Goal: Task Accomplishment & Management: Use online tool/utility

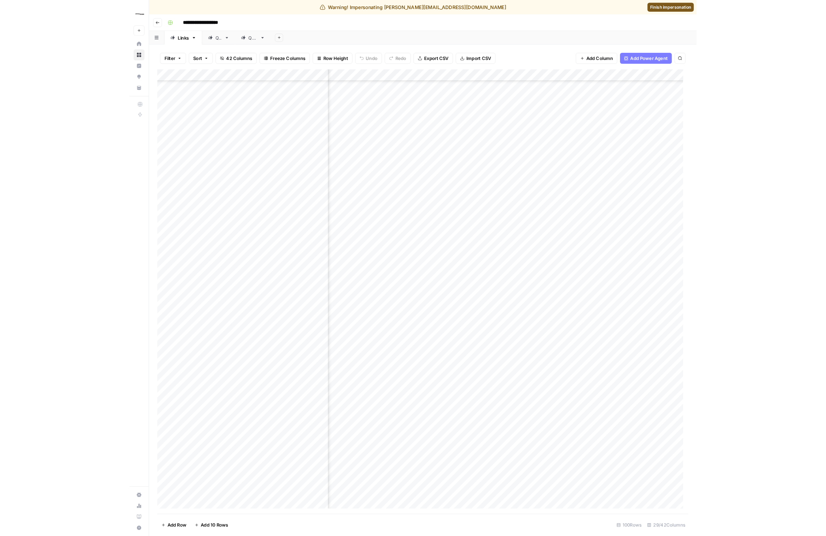
scroll to position [1503, 1203]
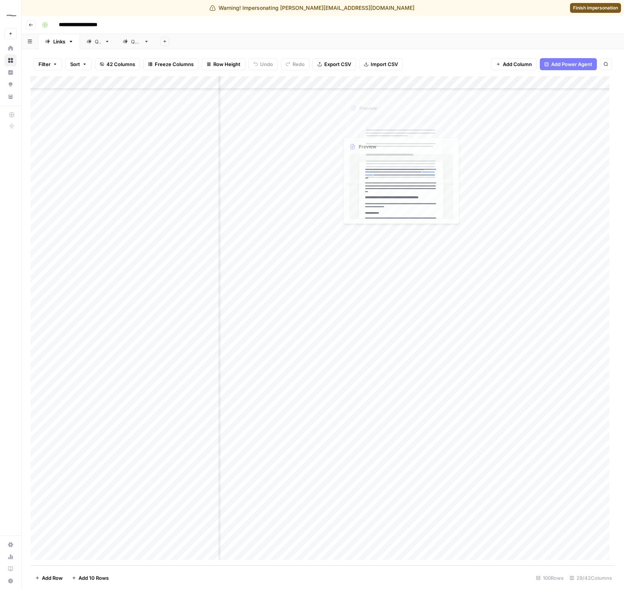
click at [381, 85] on div "Add Column" at bounding box center [323, 320] width 584 height 489
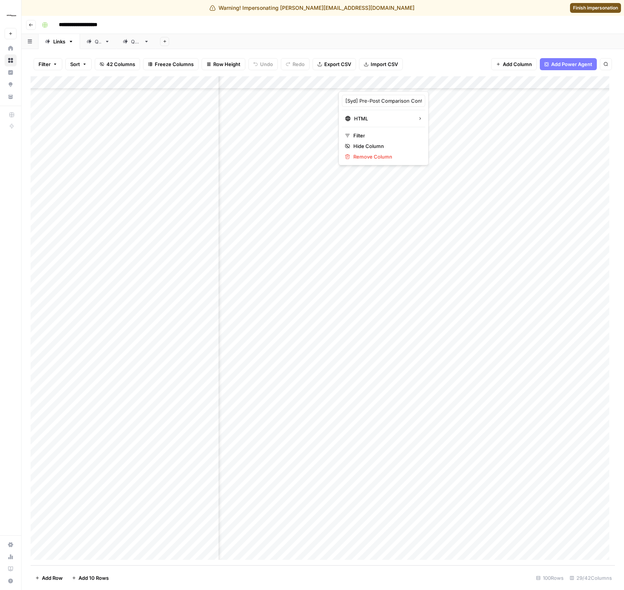
click at [450, 50] on div "Filter Sort 42 Columns Freeze Columns Row Height Undo Redo Export CSV Import CS…" at bounding box center [323, 319] width 602 height 541
click at [441, 394] on div "Add Column" at bounding box center [323, 320] width 584 height 489
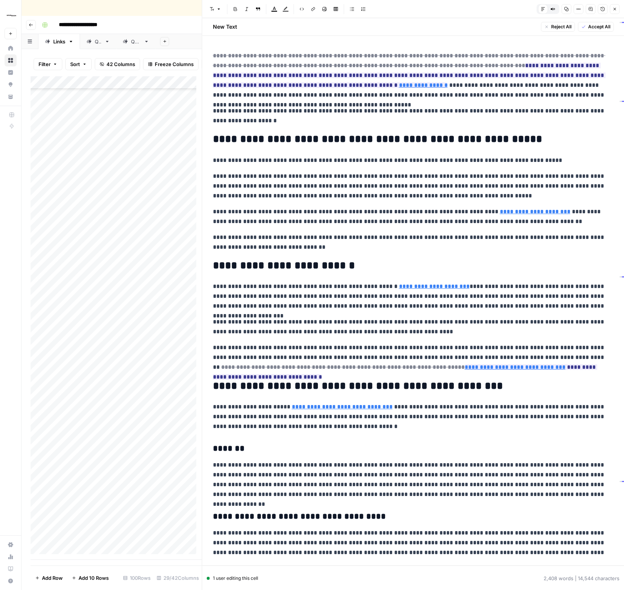
click at [611, 11] on button "Close" at bounding box center [614, 9] width 10 height 10
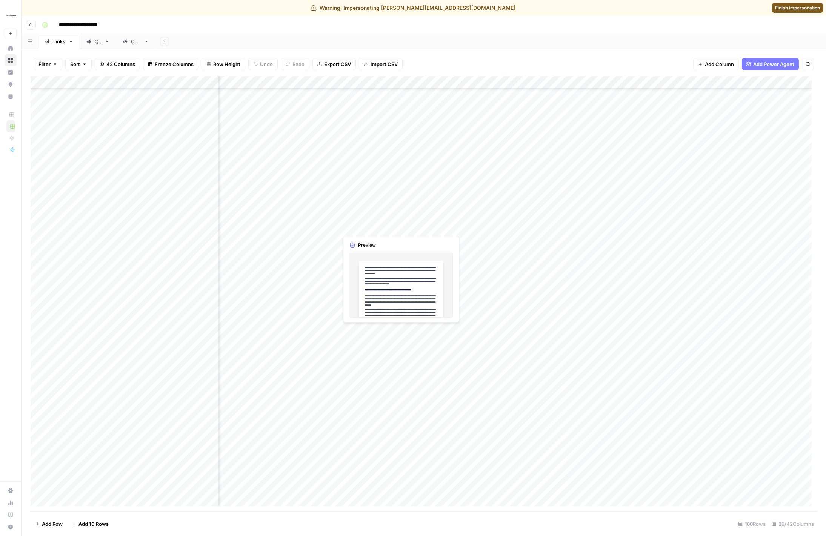
scroll to position [1556, 1203]
click at [412, 363] on div "Add Column" at bounding box center [424, 293] width 786 height 435
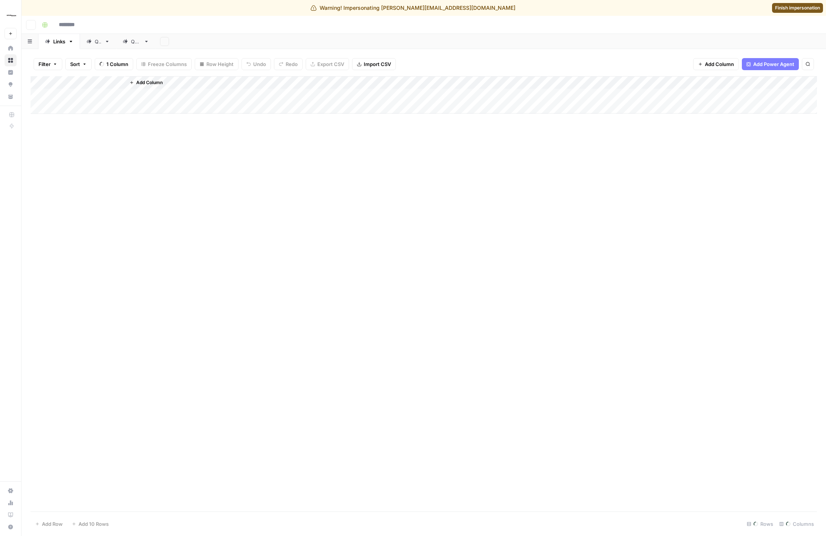
type input "**********"
click at [498, 66] on div "Filter Sort 42 Columns Freeze Columns Row Height Undo Redo Export CSV Import CS…" at bounding box center [424, 64] width 786 height 24
click at [433, 83] on div "Add Column" at bounding box center [424, 293] width 786 height 435
click at [608, 52] on div "Filter Sort 42 Columns Freeze Columns Row Height Undo Redo Export CSV Import CS…" at bounding box center [424, 64] width 786 height 24
click at [441, 82] on div "Add Column" at bounding box center [424, 293] width 786 height 435
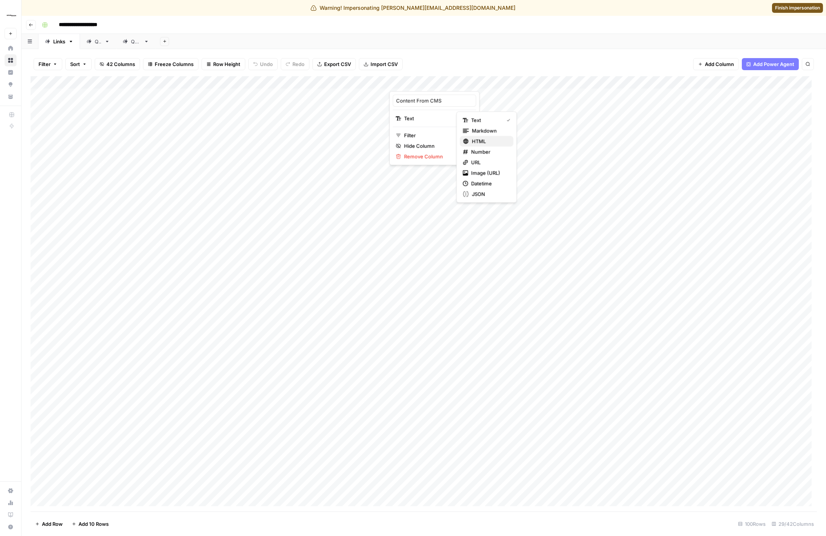
click at [472, 138] on span "HTML" at bounding box center [479, 141] width 14 height 8
click at [443, 84] on div "Add Column" at bounding box center [424, 293] width 786 height 435
click at [479, 120] on span "Text" at bounding box center [476, 120] width 10 height 8
click at [447, 46] on div "Add Sheet" at bounding box center [490, 41] width 670 height 15
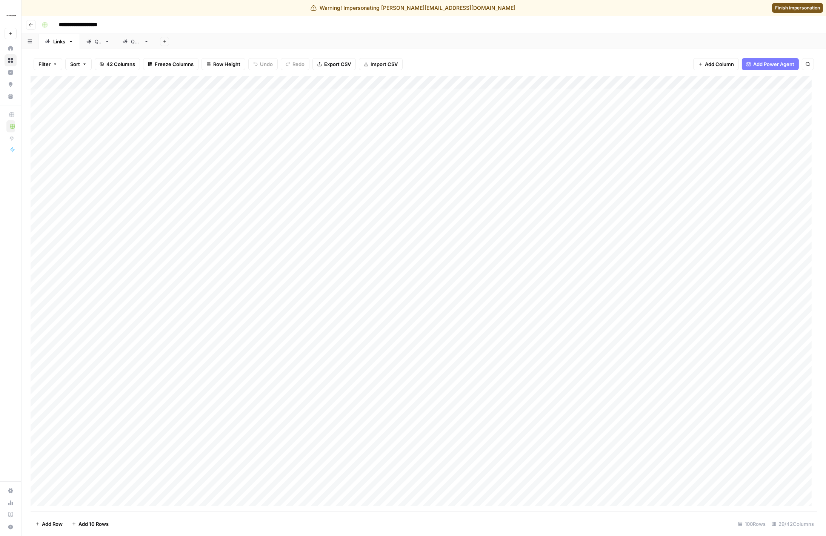
click at [780, 9] on span "Finish impersonation" at bounding box center [797, 8] width 45 height 7
